Goal: Task Accomplishment & Management: Understand process/instructions

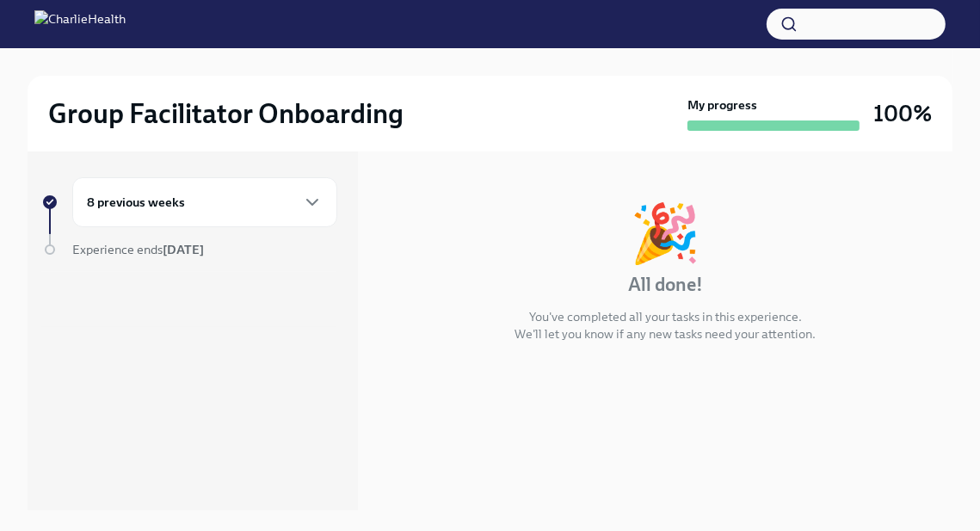
click at [534, 185] on div "🎉 All done! You've completed all your tasks in this experience. We'll let you k…" at bounding box center [665, 273] width 574 height 193
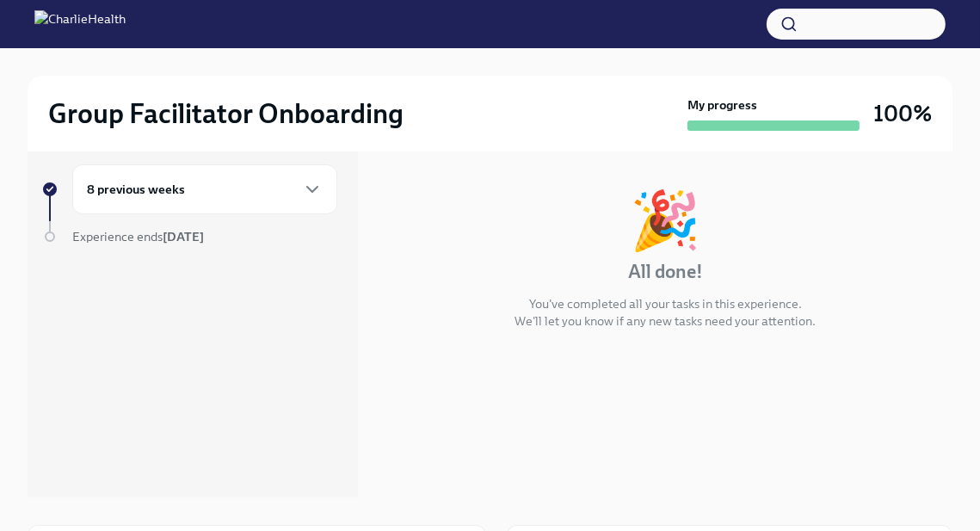
scroll to position [14, 0]
click at [314, 181] on icon "button" at bounding box center [312, 190] width 21 height 21
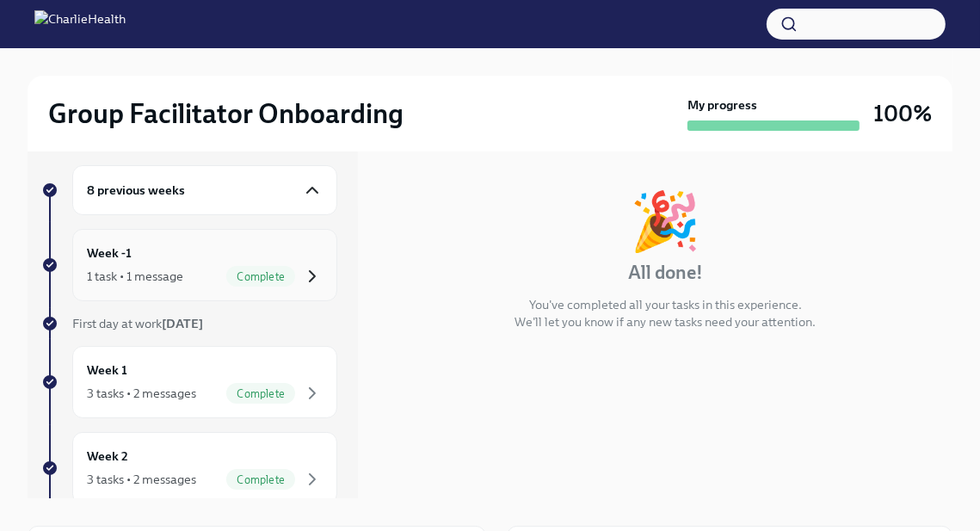
click at [309, 277] on icon "button" at bounding box center [312, 276] width 21 height 21
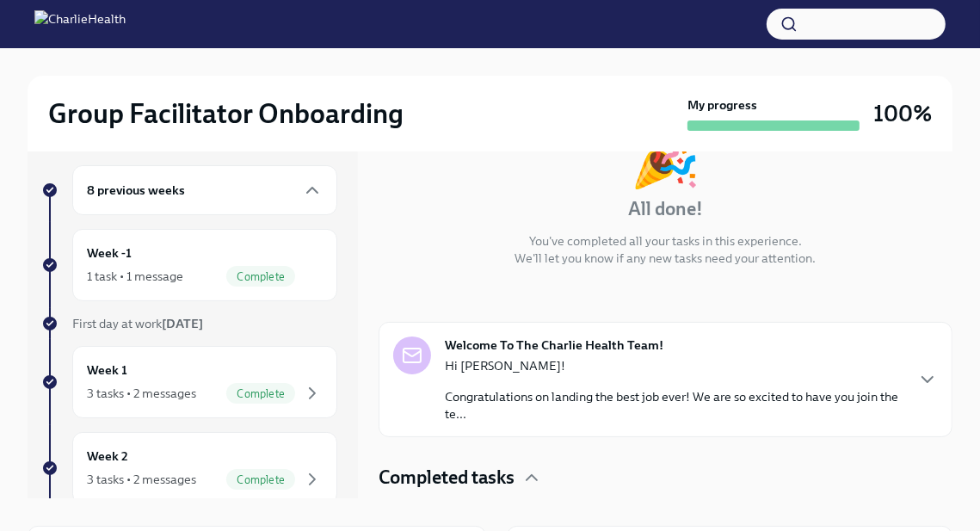
scroll to position [176, 0]
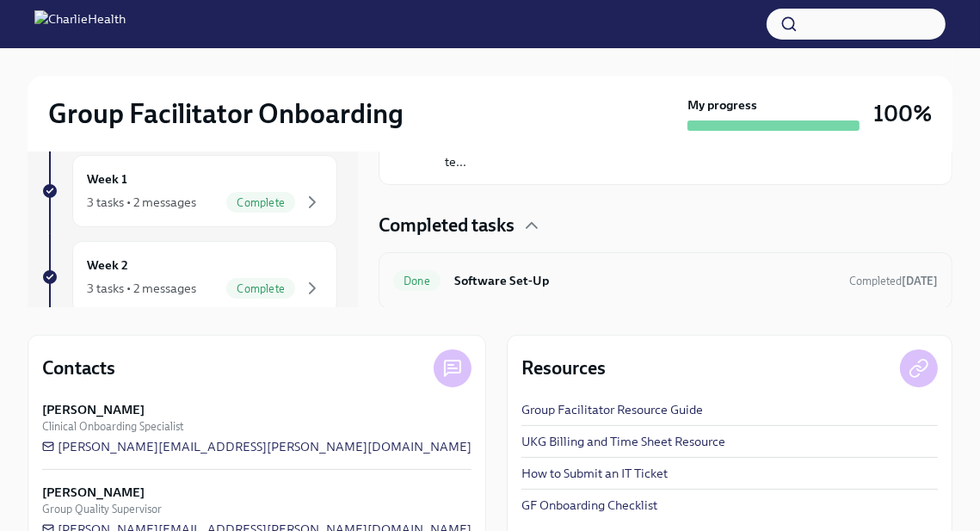
click at [416, 290] on div "Done Software Set-Up Completed [DATE]" at bounding box center [665, 281] width 544 height 28
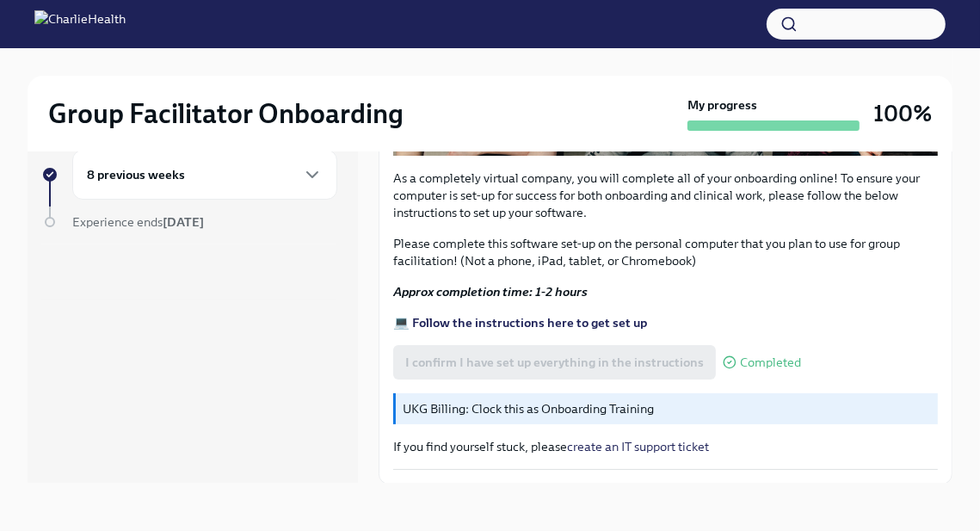
scroll to position [534, 0]
click at [519, 322] on strong "💻 Follow the instructions here to get set up" at bounding box center [520, 321] width 254 height 15
